Goal: Information Seeking & Learning: Learn about a topic

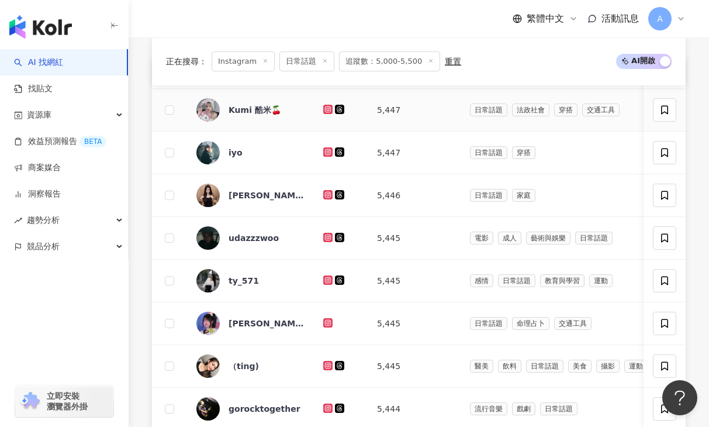
scroll to position [450, 0]
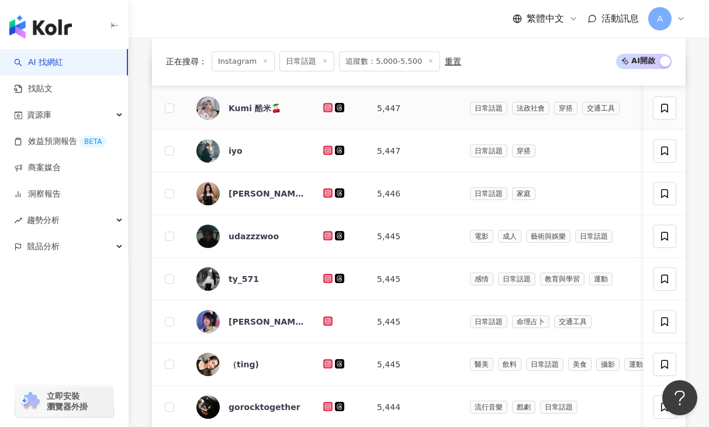
click at [329, 104] on icon at bounding box center [327, 107] width 9 height 9
click at [326, 279] on icon at bounding box center [328, 277] width 5 height 5
click at [328, 322] on icon at bounding box center [328, 320] width 8 height 7
click at [325, 405] on icon at bounding box center [328, 406] width 8 height 7
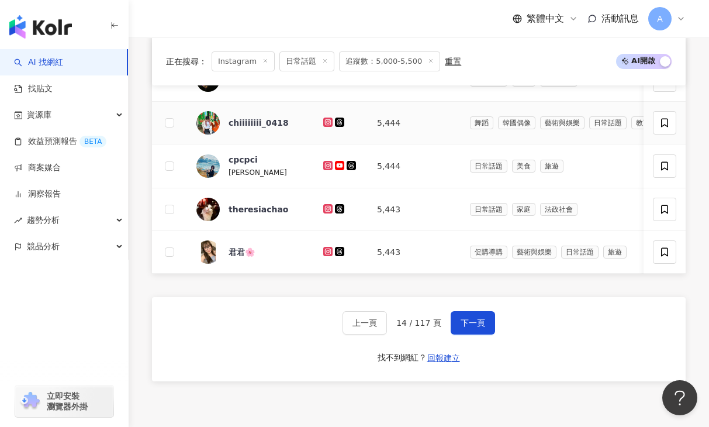
scroll to position [780, 0]
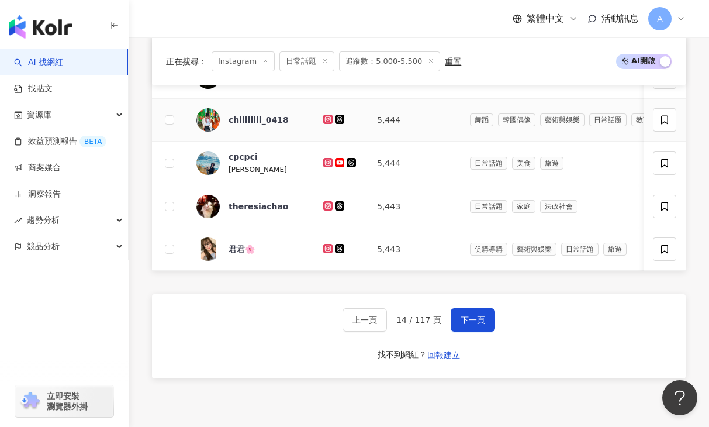
click at [326, 119] on icon at bounding box center [328, 118] width 5 height 5
click at [329, 163] on icon at bounding box center [328, 162] width 8 height 7
click at [329, 162] on icon at bounding box center [328, 162] width 2 height 2
click at [327, 250] on icon at bounding box center [328, 248] width 5 height 5
click at [452, 315] on button "下一頁" at bounding box center [473, 319] width 44 height 23
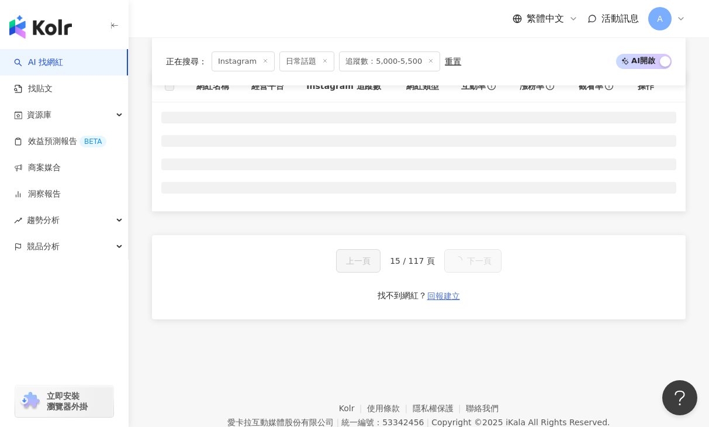
scroll to position [448, 0]
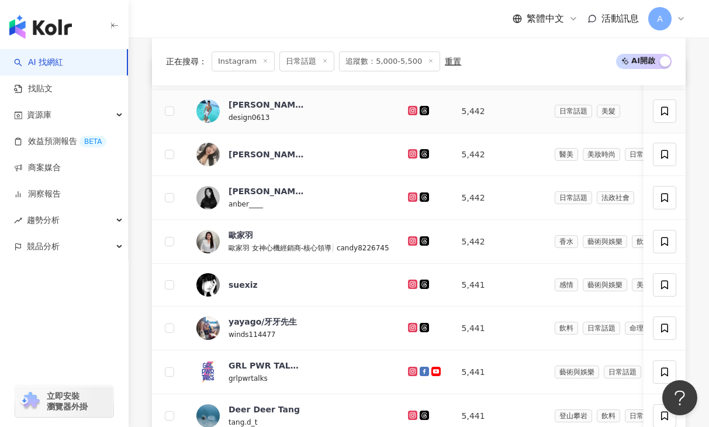
click at [410, 110] on icon at bounding box center [413, 110] width 8 height 7
click at [408, 153] on icon at bounding box center [412, 153] width 9 height 9
click at [409, 244] on icon at bounding box center [412, 240] width 9 height 9
click at [408, 329] on g at bounding box center [412, 327] width 9 height 9
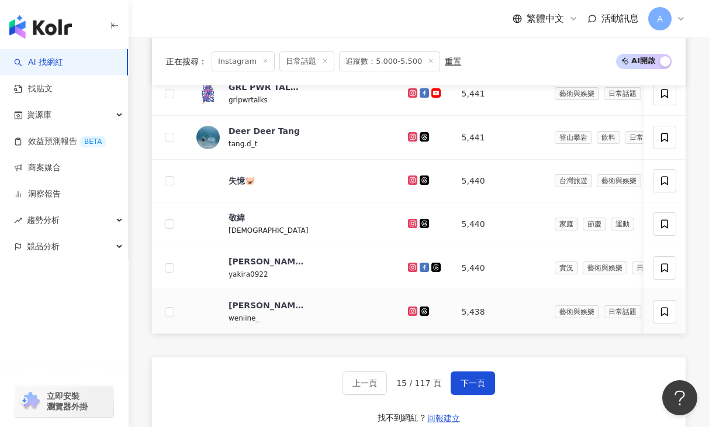
scroll to position [741, 0]
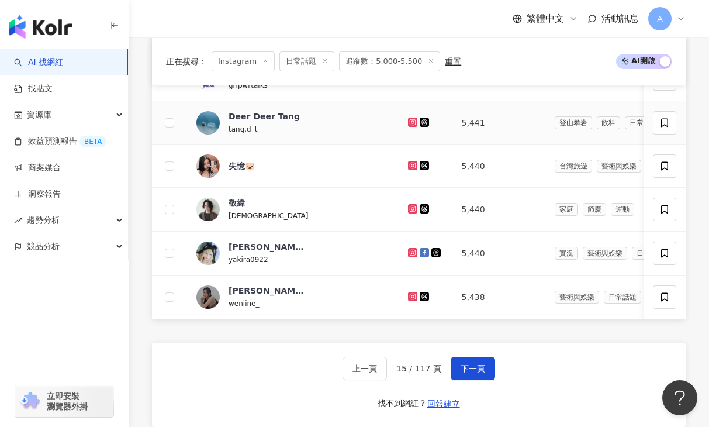
click at [410, 120] on icon at bounding box center [412, 121] width 5 height 5
click at [410, 254] on icon at bounding box center [412, 252] width 5 height 5
click at [410, 298] on icon at bounding box center [412, 295] width 5 height 5
click at [463, 369] on span "下一頁" at bounding box center [473, 368] width 25 height 9
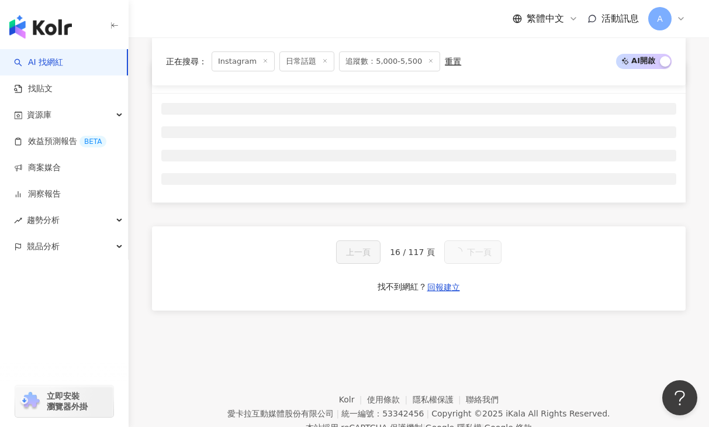
scroll to position [447, 0]
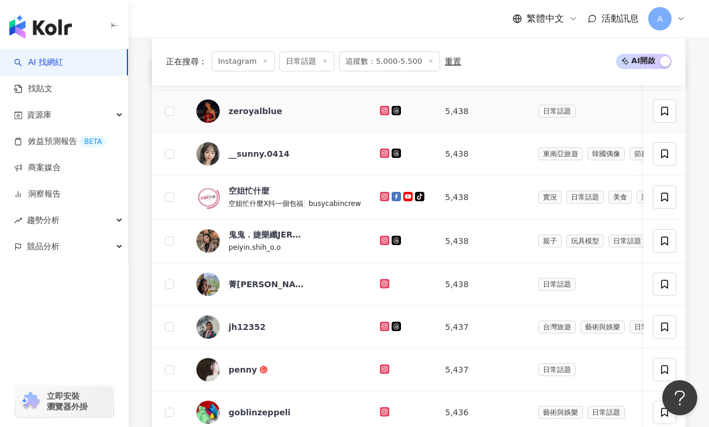
click at [383, 112] on icon at bounding box center [384, 110] width 5 height 5
click at [382, 285] on icon at bounding box center [384, 283] width 5 height 5
click at [381, 323] on g at bounding box center [384, 325] width 9 height 9
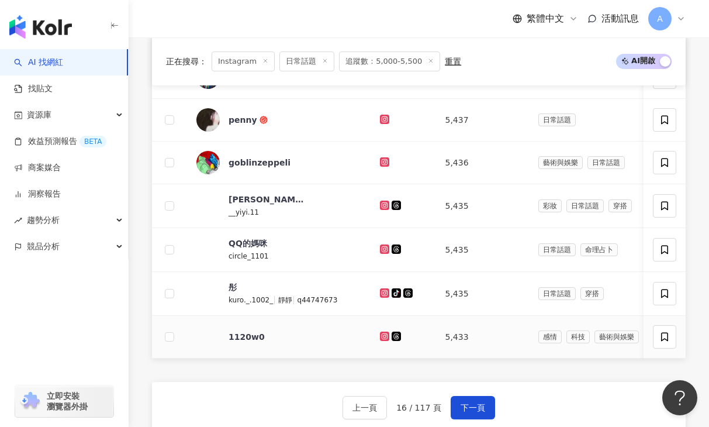
scroll to position [698, 0]
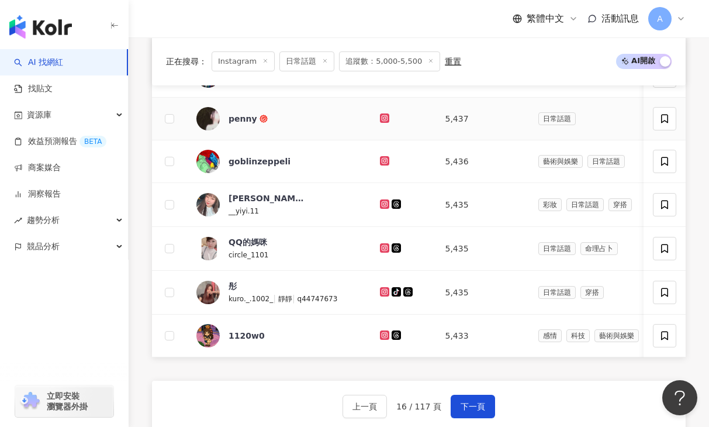
click at [380, 122] on icon at bounding box center [384, 117] width 9 height 9
click at [383, 334] on icon at bounding box center [384, 335] width 2 height 2
click at [479, 406] on span "下一頁" at bounding box center [473, 406] width 25 height 9
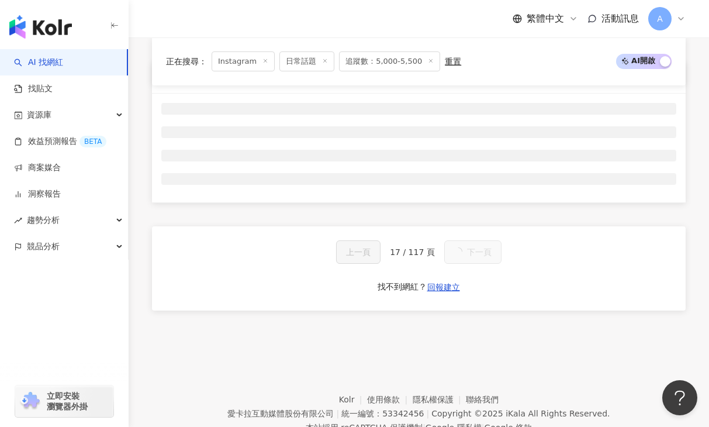
scroll to position [447, 0]
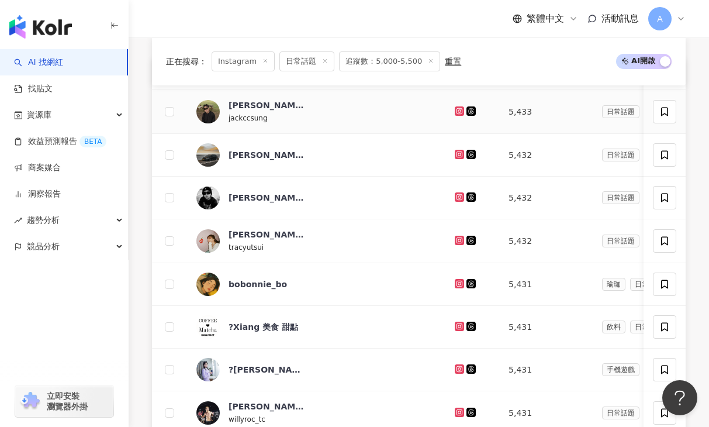
click at [460, 111] on icon at bounding box center [459, 111] width 2 height 2
